Goal: Find specific page/section: Find specific page/section

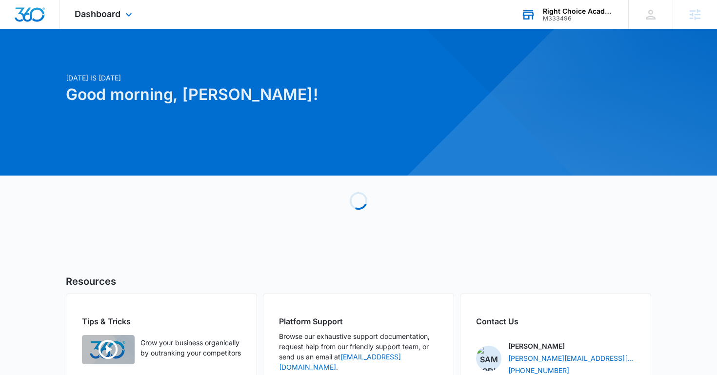
click at [530, 19] on icon at bounding box center [528, 14] width 15 height 15
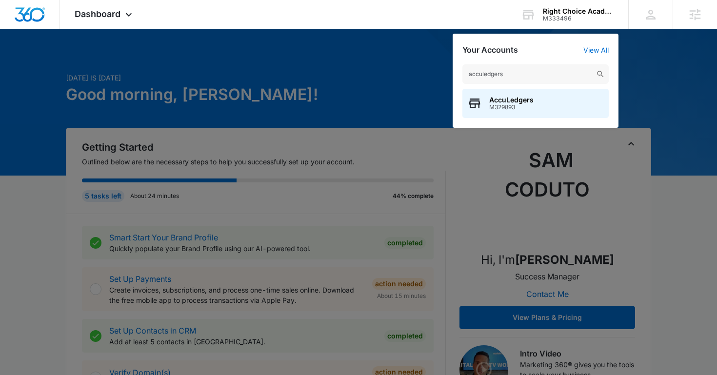
type input "acculedgers"
click at [513, 97] on span "AccuLedgers" at bounding box center [511, 100] width 44 height 8
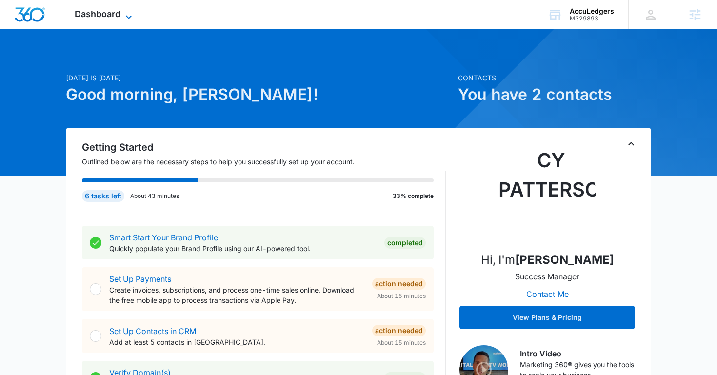
click at [103, 18] on span "Dashboard" at bounding box center [98, 14] width 46 height 10
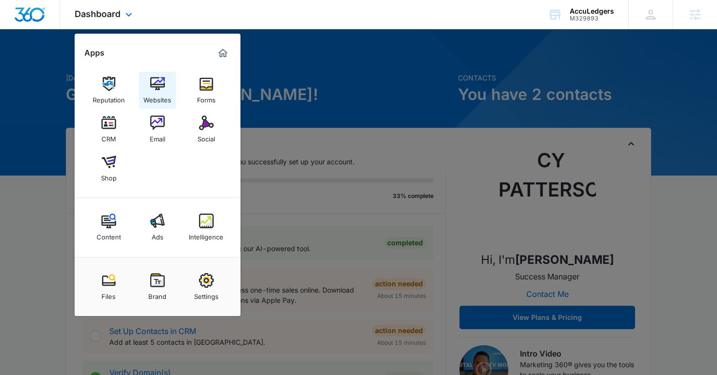
click at [151, 97] on div "Websites" at bounding box center [157, 97] width 28 height 13
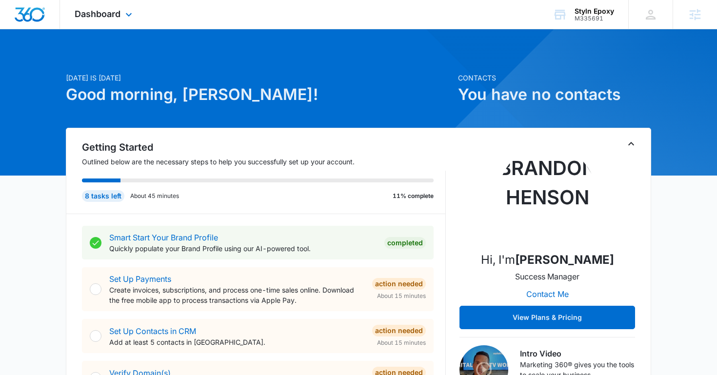
click at [121, 7] on div "Dashboard Apps Reputation Websites Forms CRM Email Social Shop Content Ads Inte…" at bounding box center [104, 14] width 89 height 29
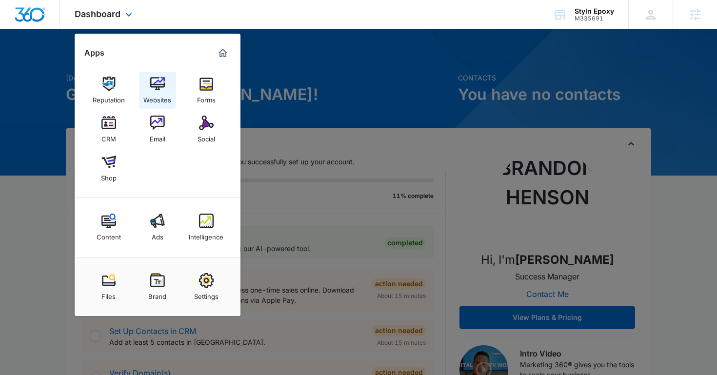
click at [165, 94] on div "Websites" at bounding box center [157, 97] width 28 height 13
